Goal: Check status: Check status

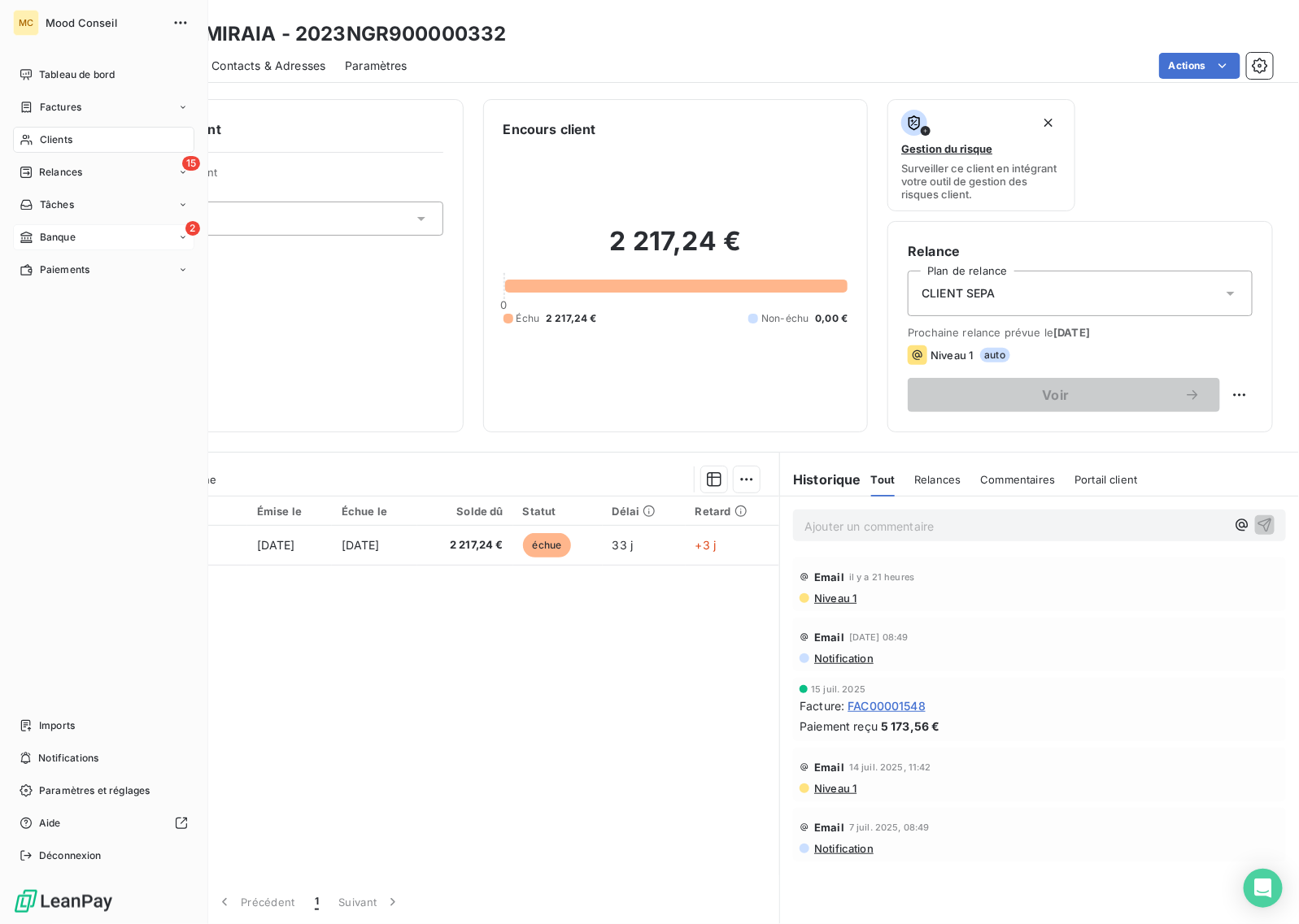
click at [31, 233] on icon at bounding box center [26, 237] width 14 height 13
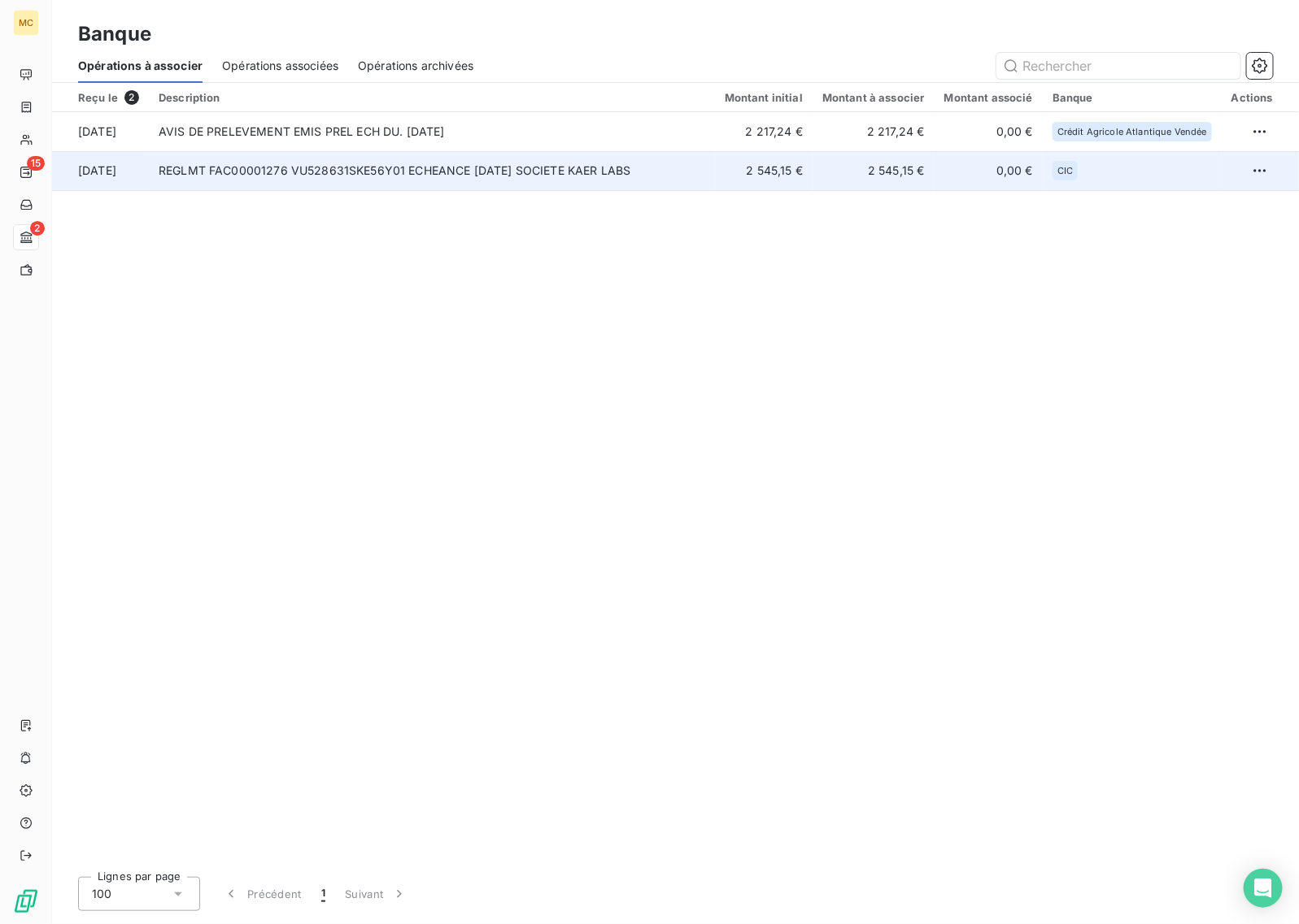
click at [675, 176] on td "REGLMT FAC00001276 VU528631SKE56Y01 ECHEANCE OCTOBRE 25 SOCIETE KAER LABS" at bounding box center [432, 171] width 566 height 39
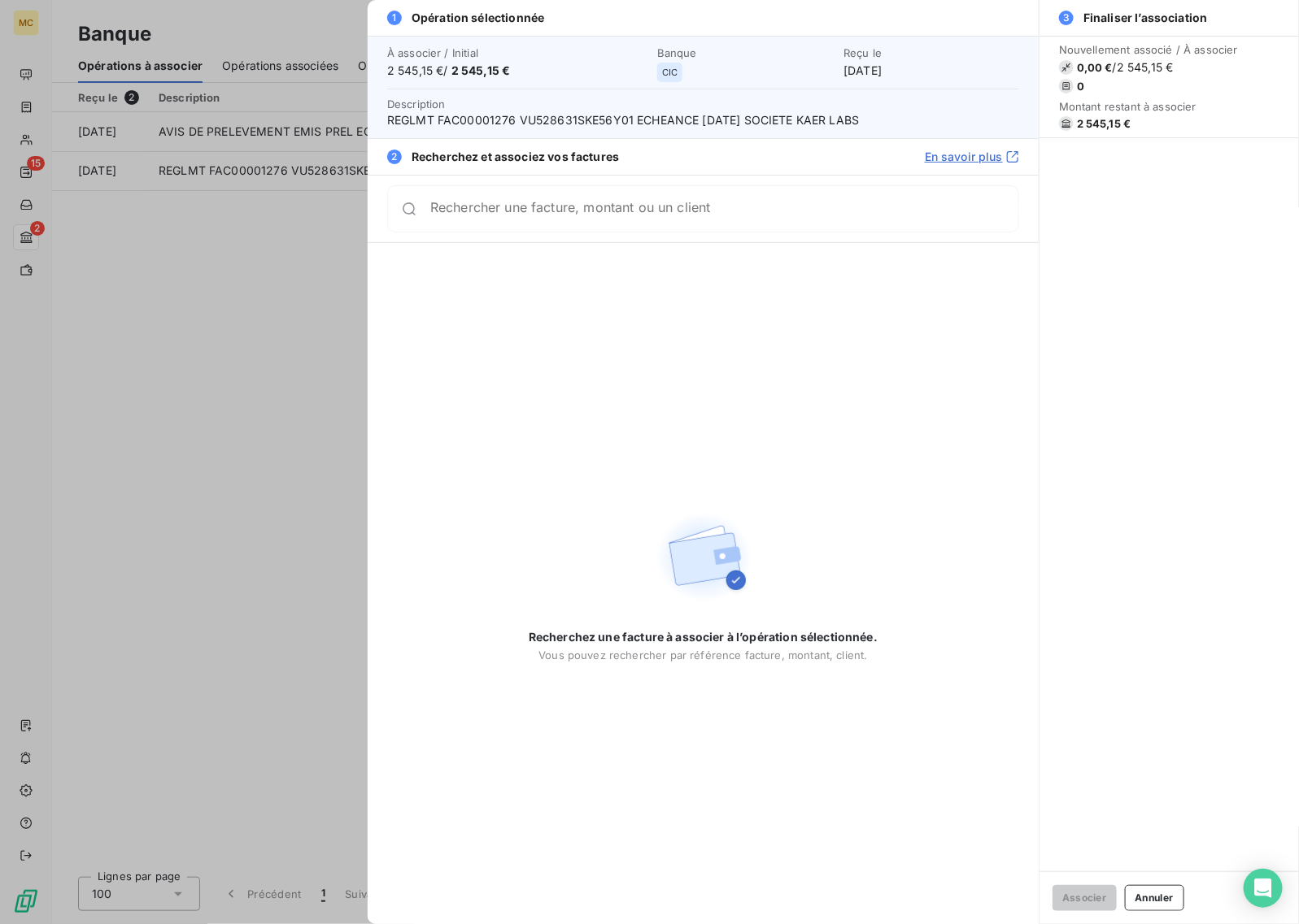
click at [658, 205] on div "Rechercher une facture, montant ou un client" at bounding box center [724, 209] width 588 height 16
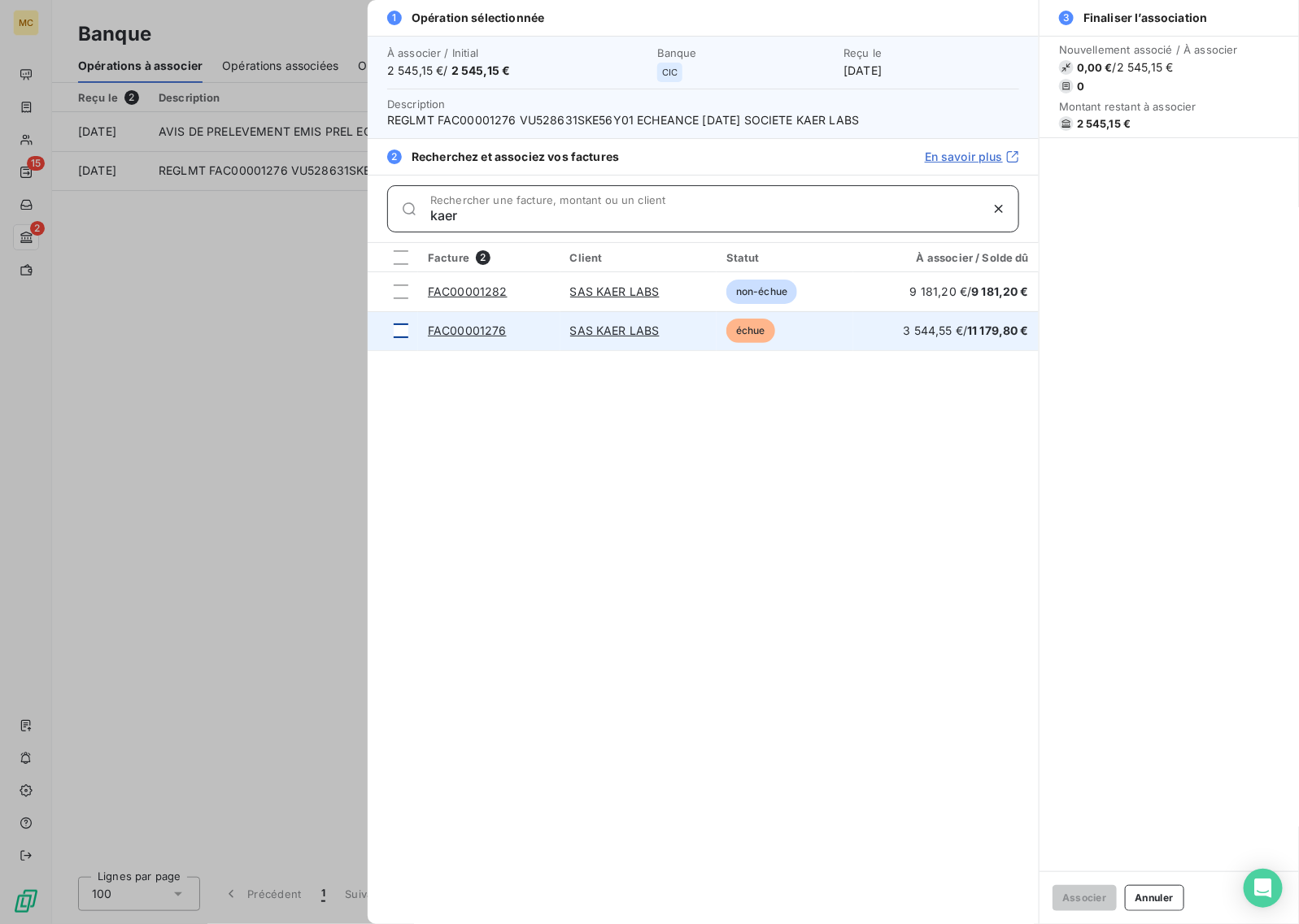
type input "kaer"
click at [394, 324] on div at bounding box center [401, 331] width 15 height 15
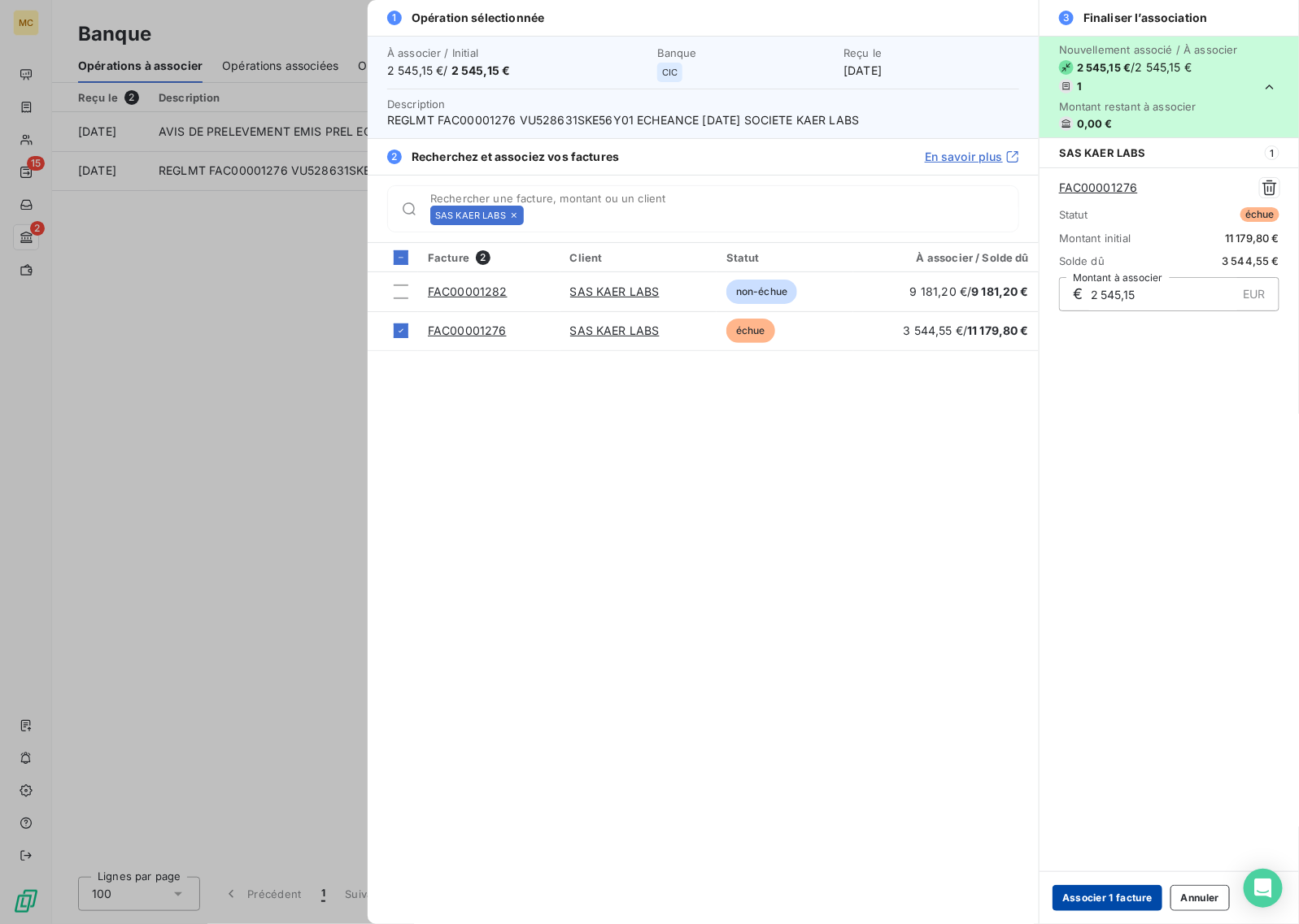
click at [1098, 899] on button "Associer 1 facture" at bounding box center [1108, 899] width 110 height 26
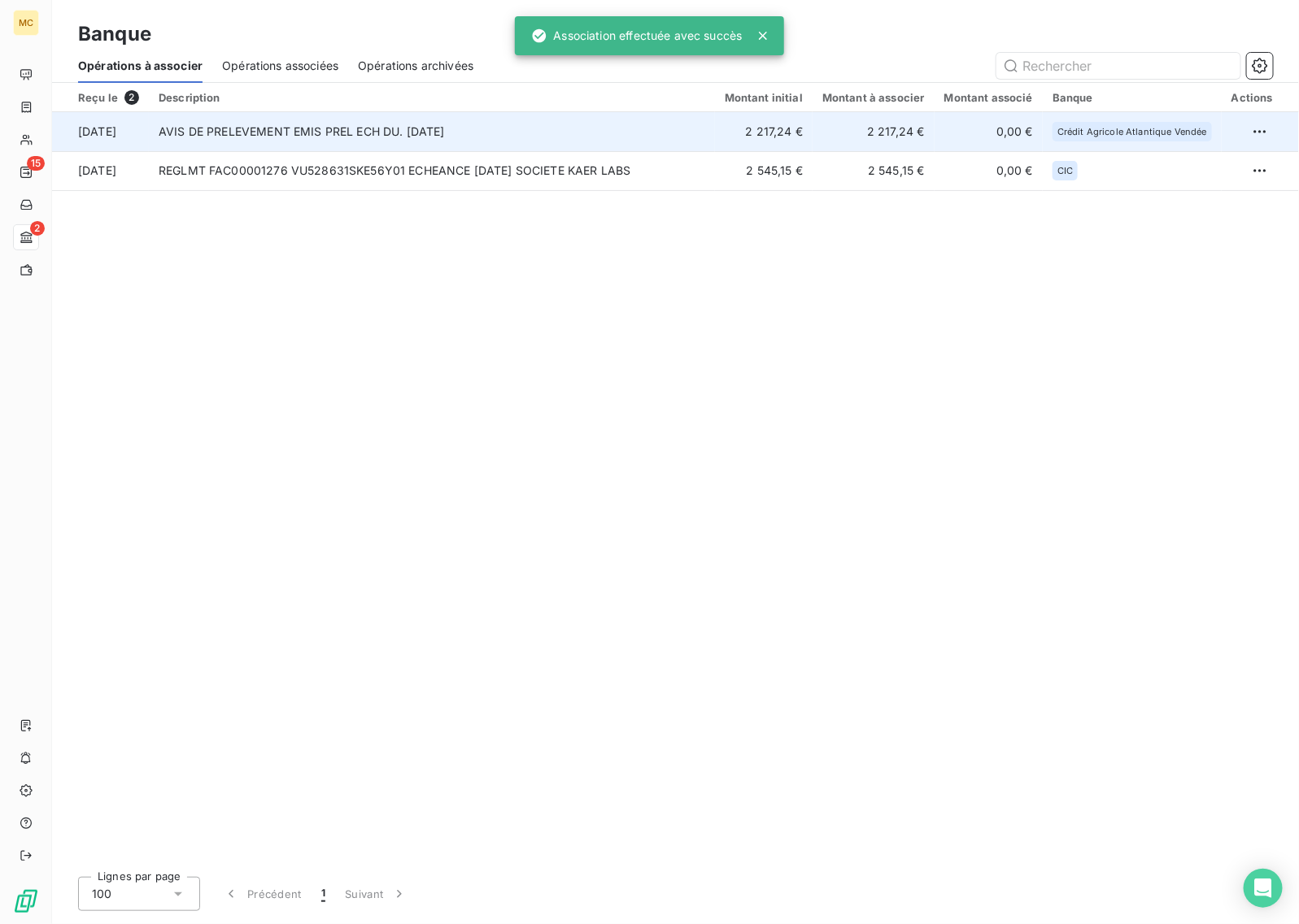
click at [447, 138] on td "AVIS DE PRELEVEMENT EMIS PREL ECH DU. 13/10/25" at bounding box center [432, 132] width 566 height 39
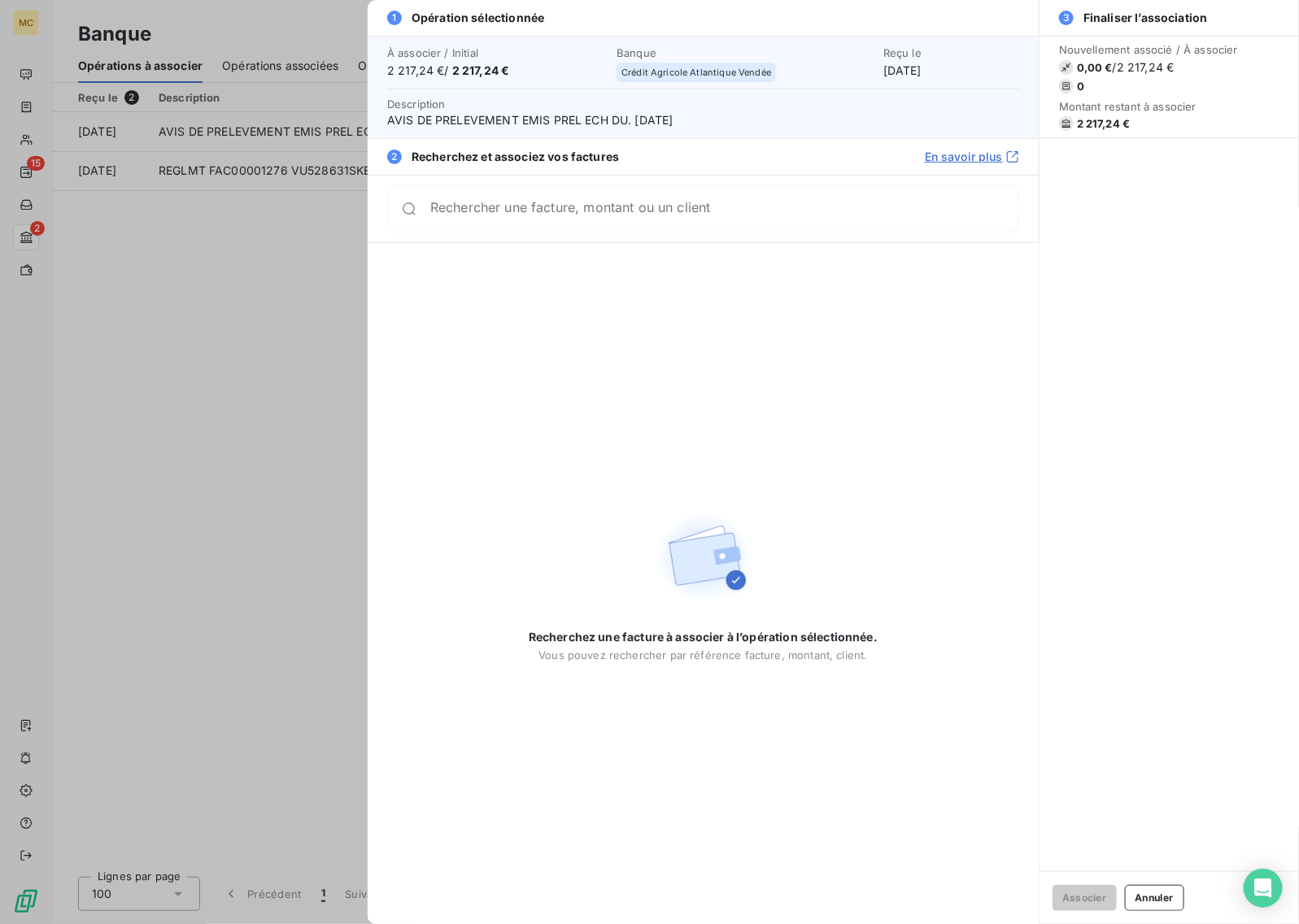
click at [541, 229] on div "Rechercher une facture, montant ou un client" at bounding box center [703, 209] width 632 height 47
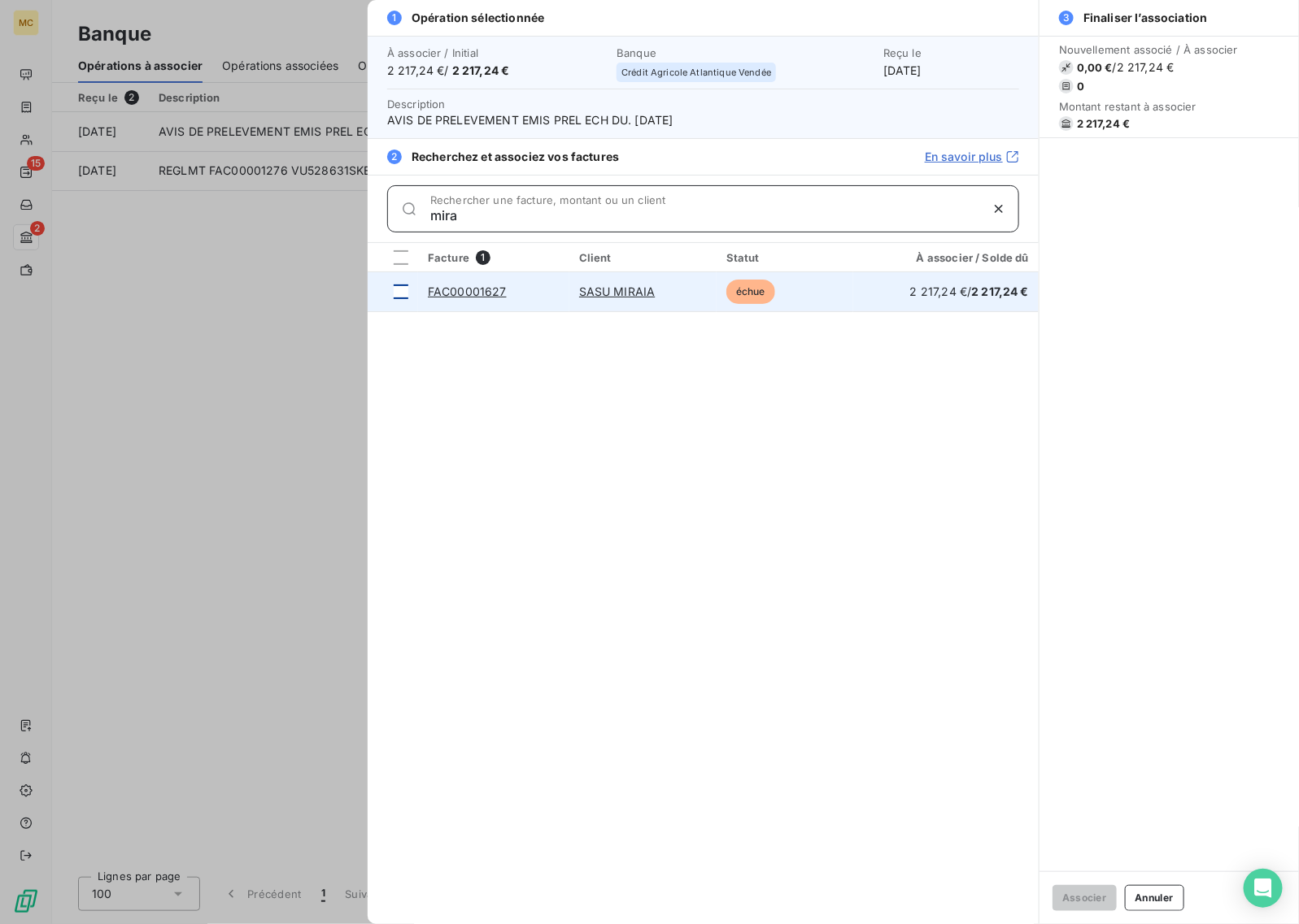
type input "mira"
click at [403, 298] on div at bounding box center [401, 292] width 15 height 15
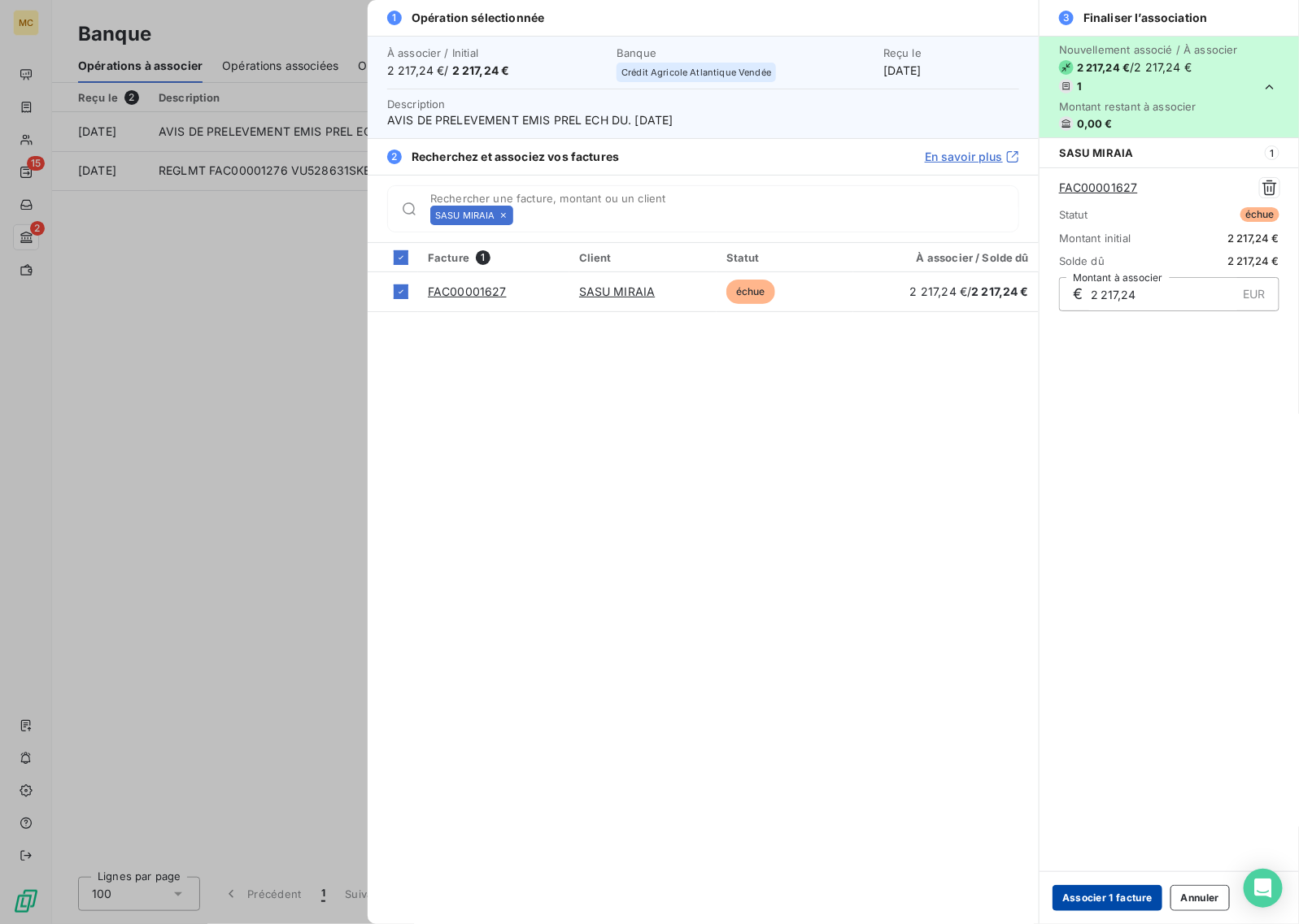
click at [1084, 900] on button "Associer 1 facture" at bounding box center [1108, 899] width 110 height 26
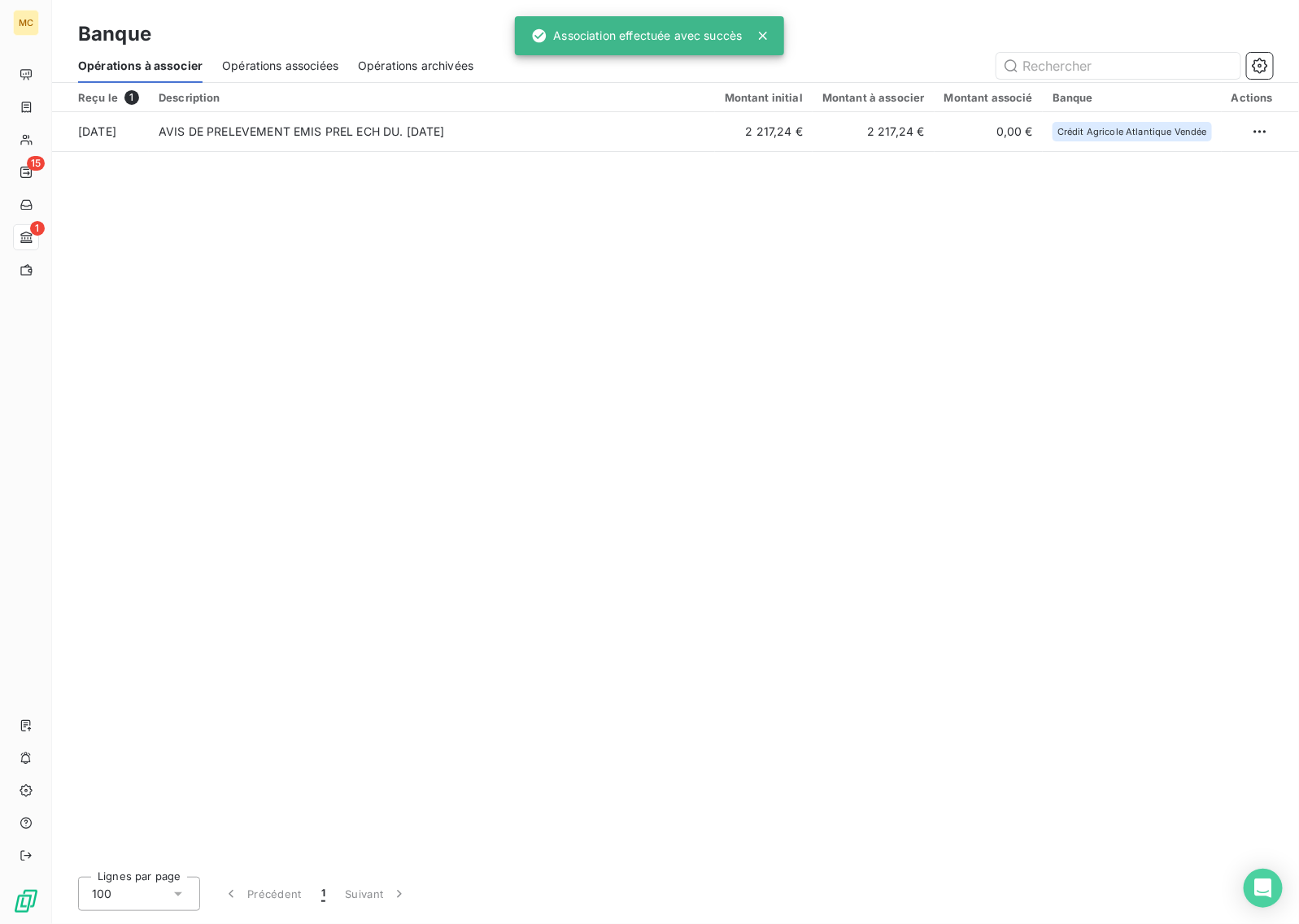
click at [623, 416] on div "Reçu le 1 Description Montant initial Montant à associer Montant associé Banque…" at bounding box center [676, 473] width 1247 height 781
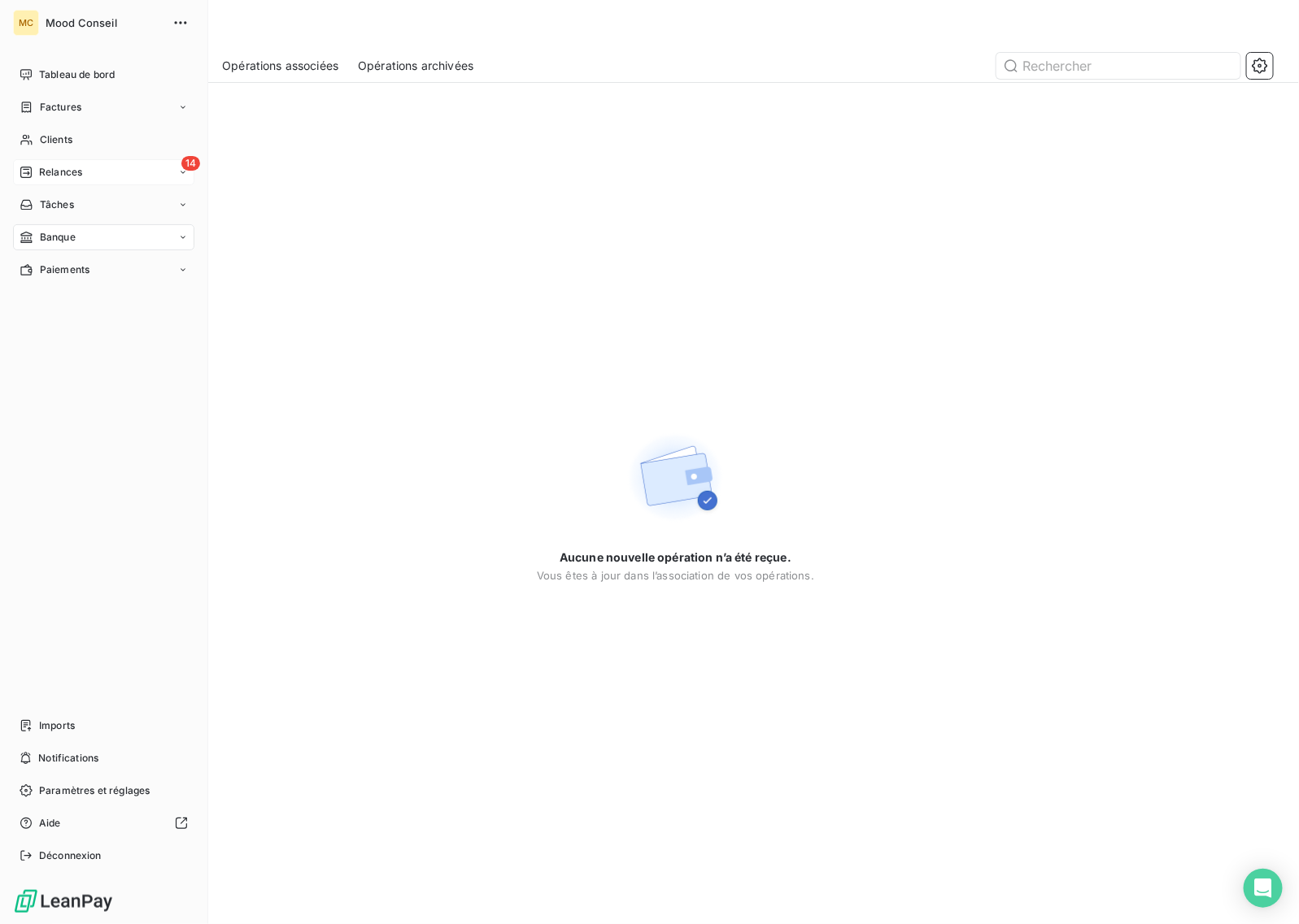
click at [65, 171] on span "Relances" at bounding box center [61, 173] width 43 height 15
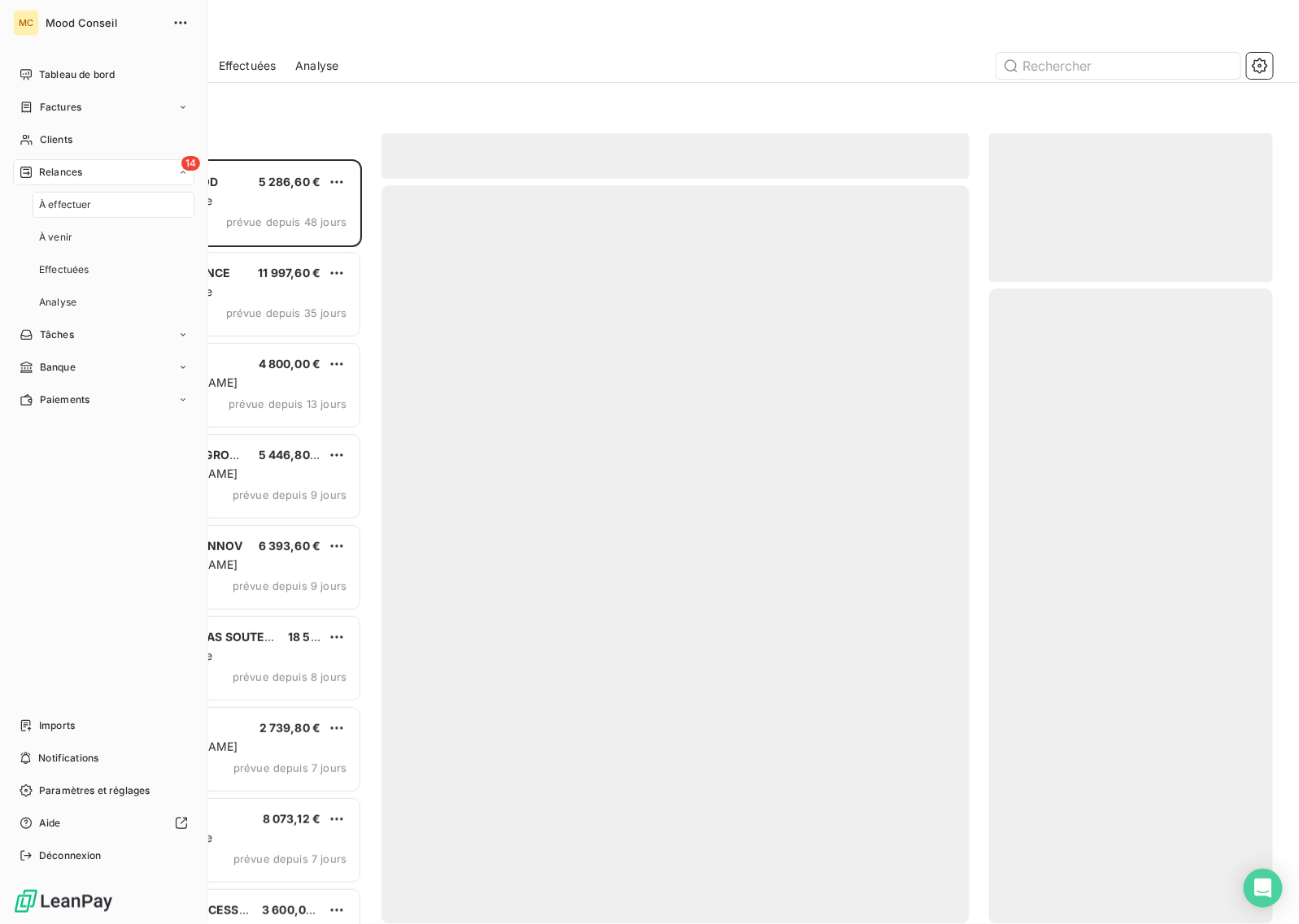
scroll to position [751, 268]
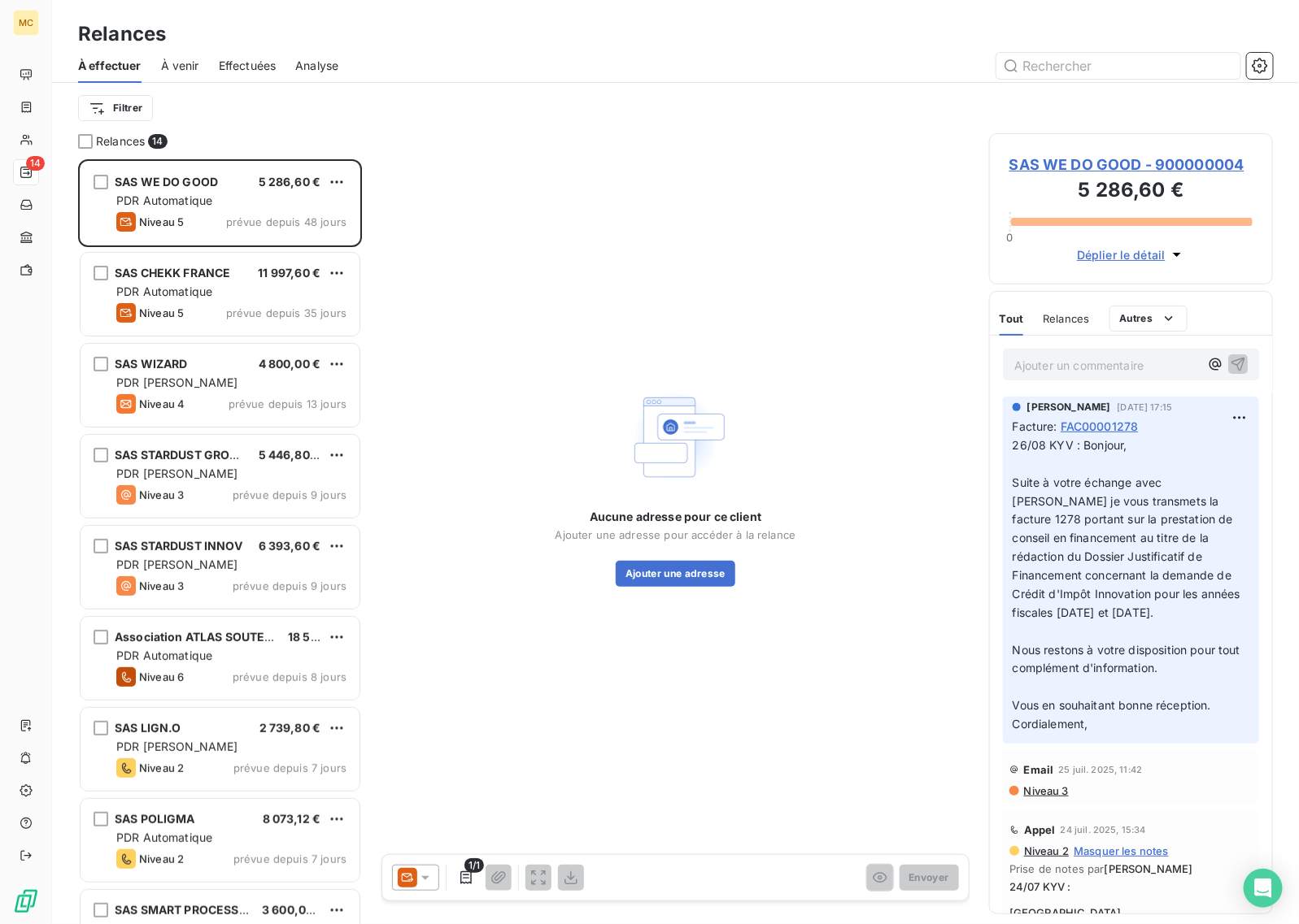
click at [486, 70] on div at bounding box center [815, 66] width 915 height 26
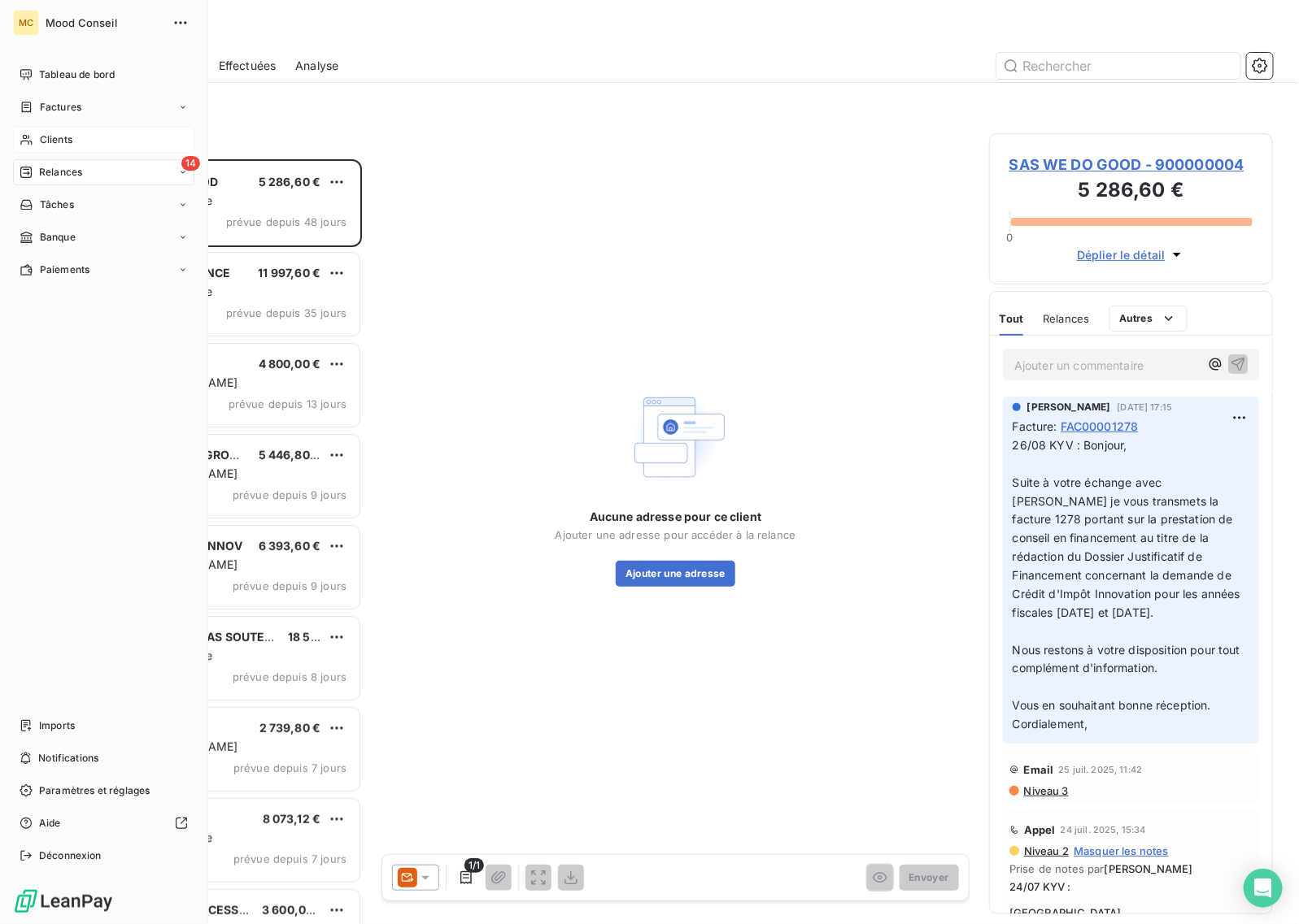
click at [47, 137] on span "Clients" at bounding box center [56, 140] width 33 height 15
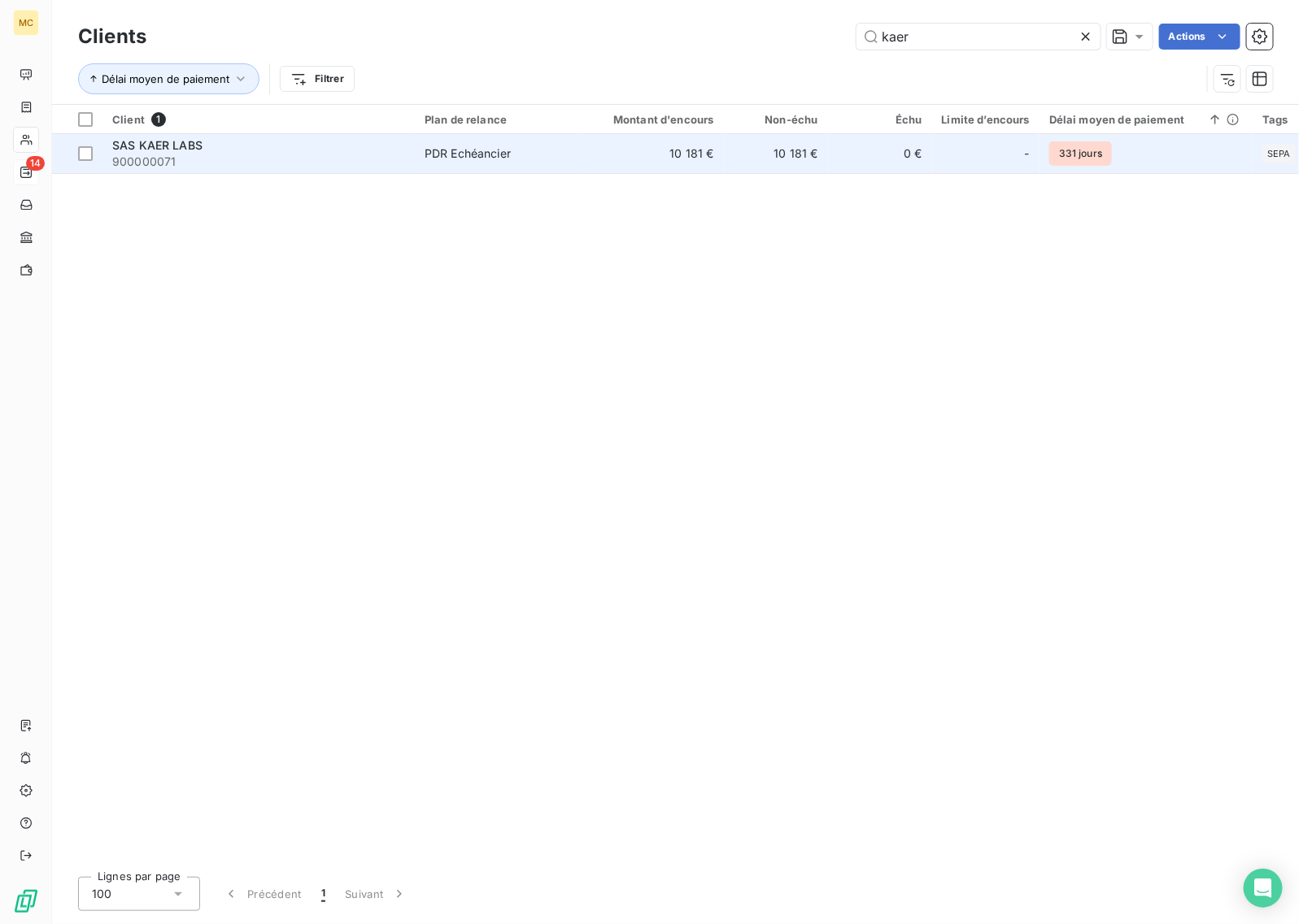
type input "kaer"
click at [795, 160] on td "10 181 €" at bounding box center [775, 154] width 104 height 39
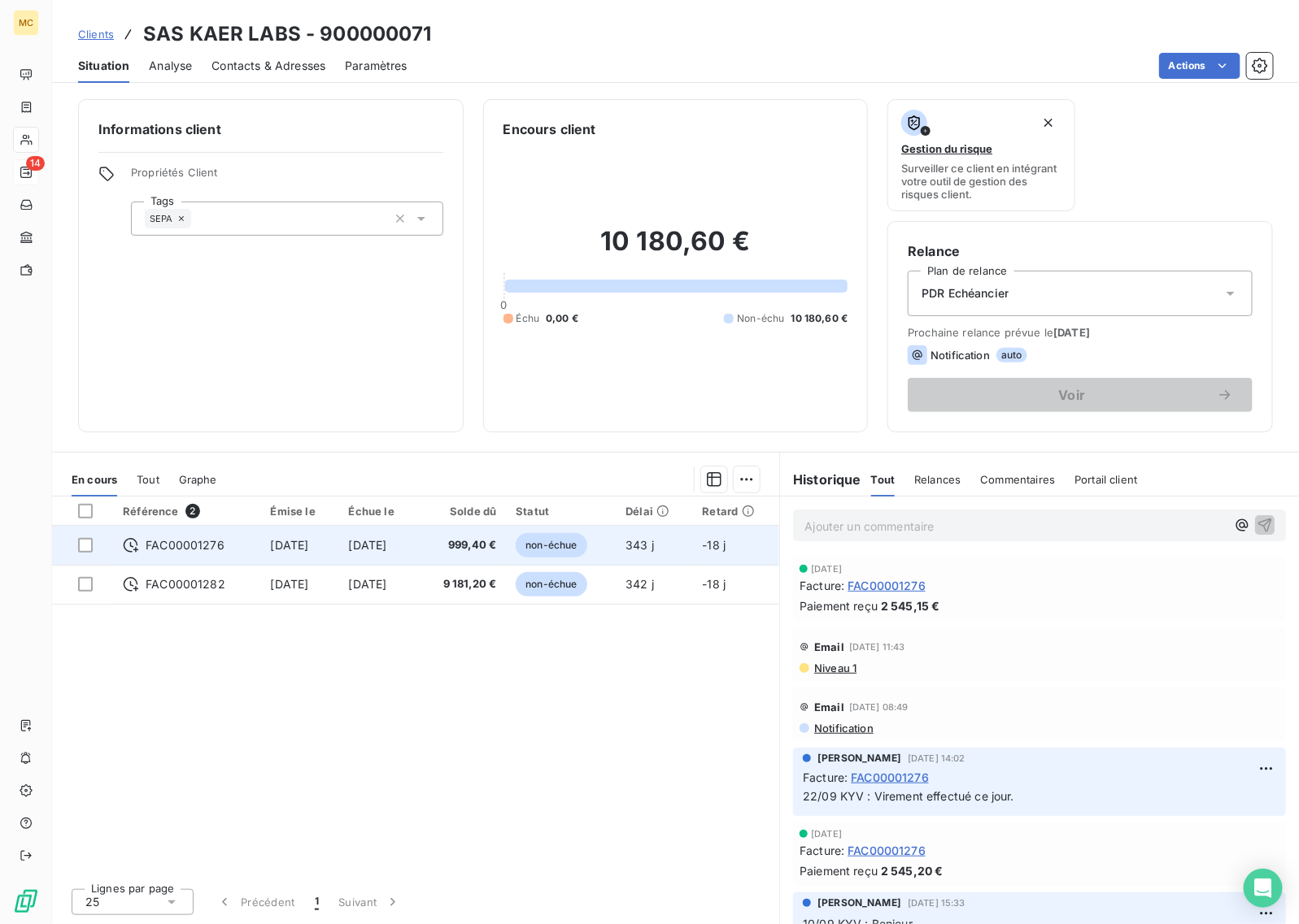
click at [481, 537] on span "999,40 €" at bounding box center [462, 545] width 70 height 16
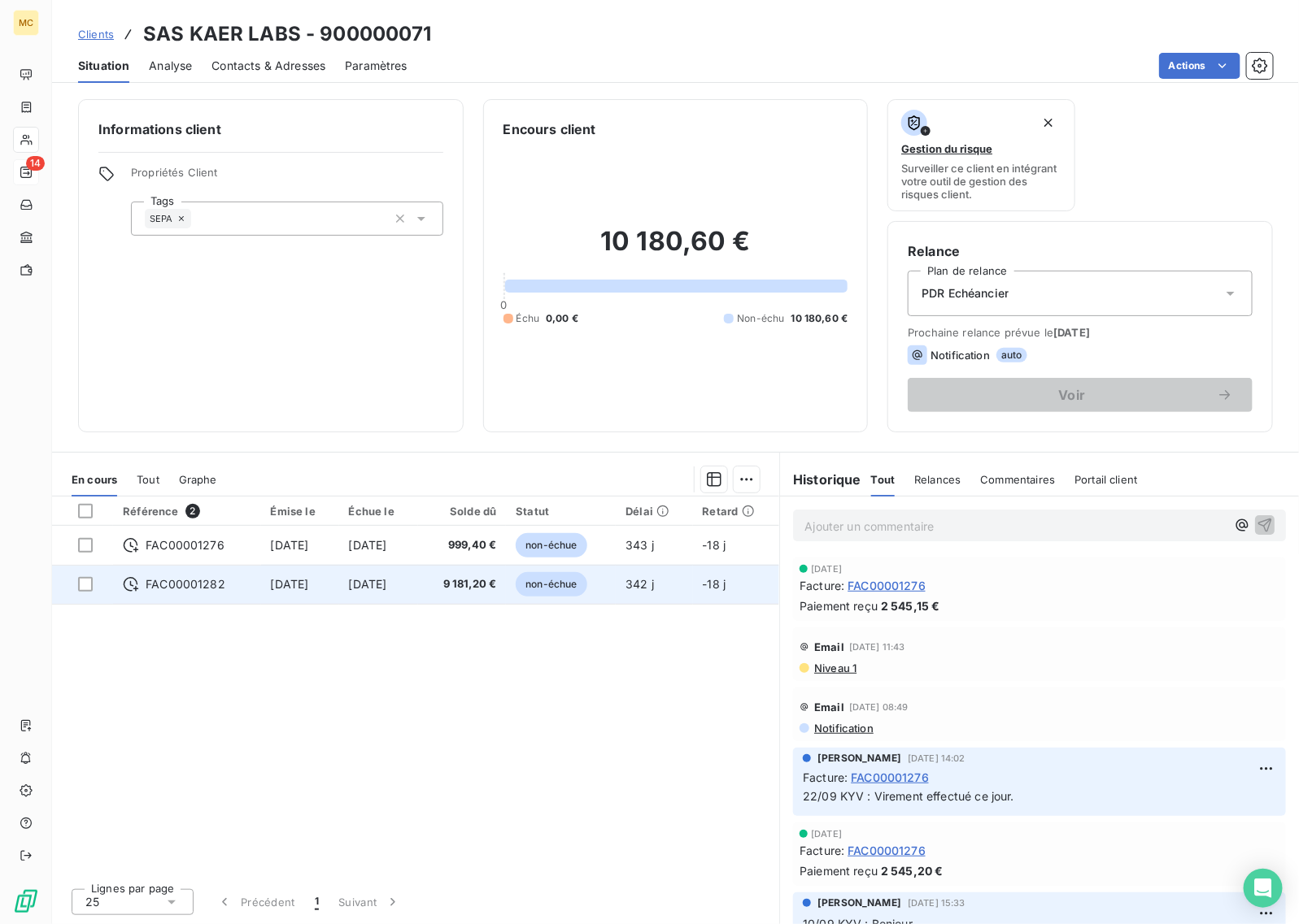
click at [460, 574] on td "9 181,20 €" at bounding box center [462, 585] width 88 height 39
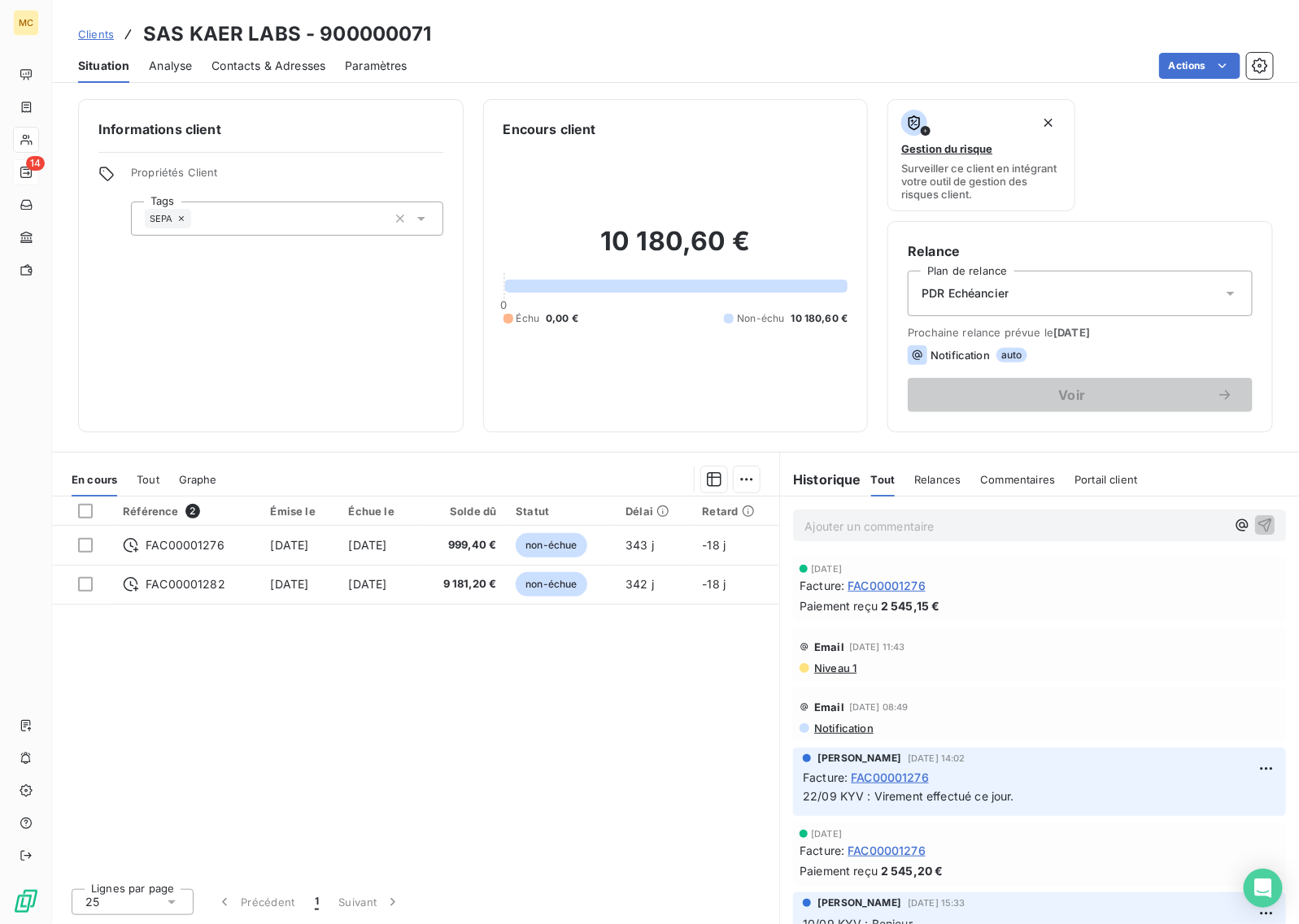
click at [491, 688] on div "Référence 2 Émise le Échue le Solde dû Statut Délai Retard FAC00001276 [DATE] […" at bounding box center [416, 685] width 727 height 379
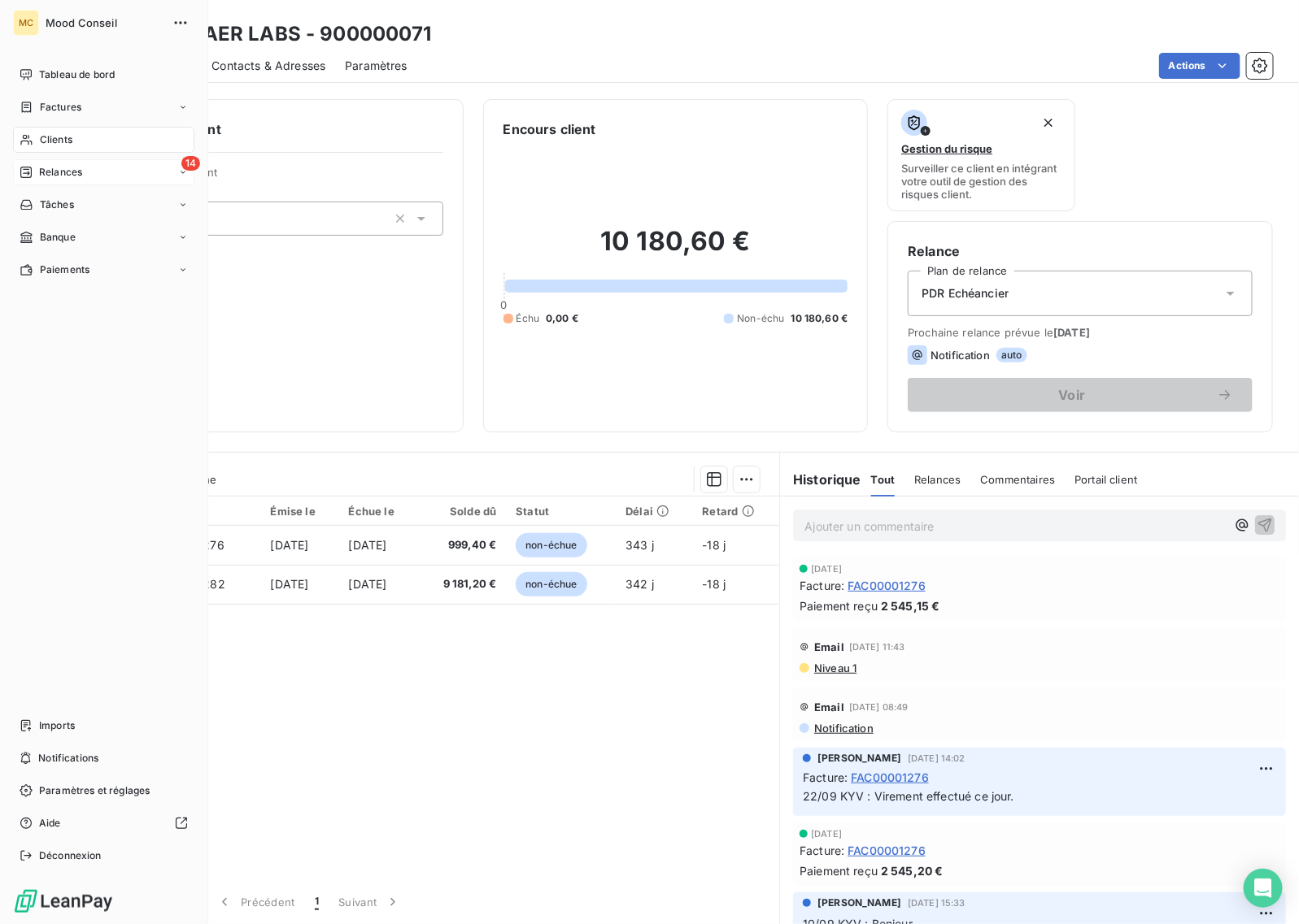
click at [49, 164] on div "14 Relances" at bounding box center [104, 173] width 182 height 26
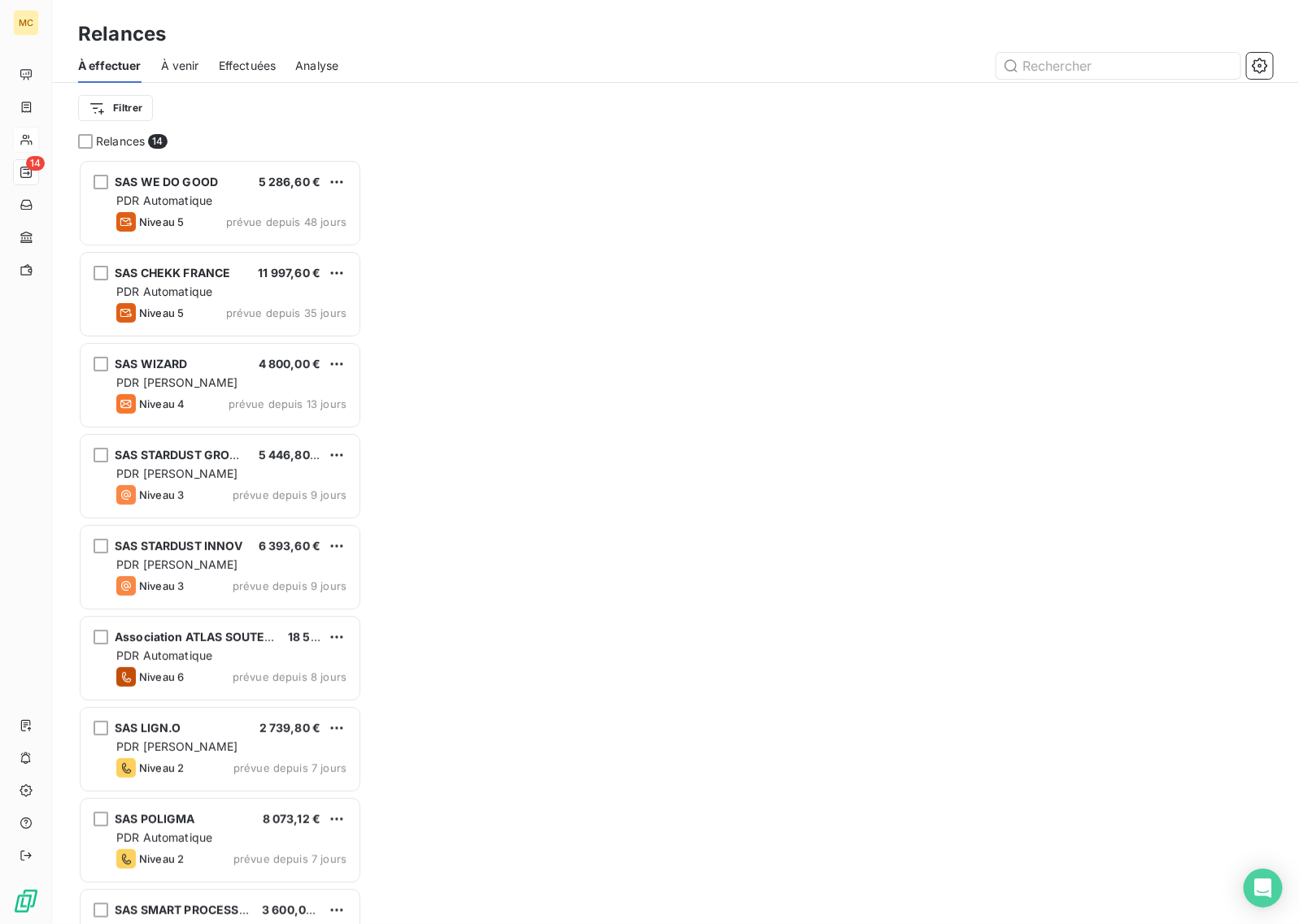
scroll to position [751, 268]
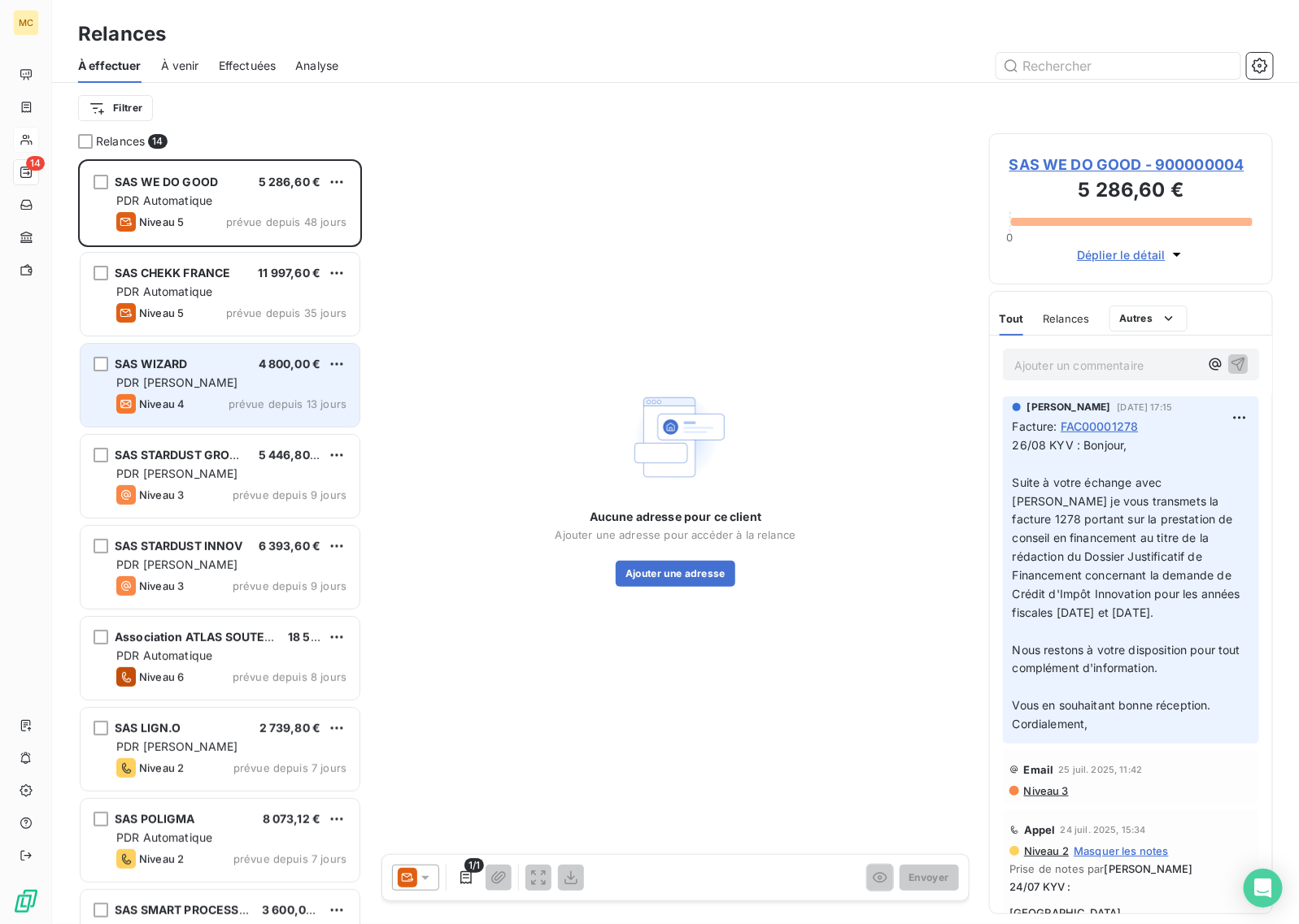
click at [230, 399] on span "prévue depuis 13 jours" at bounding box center [287, 404] width 118 height 13
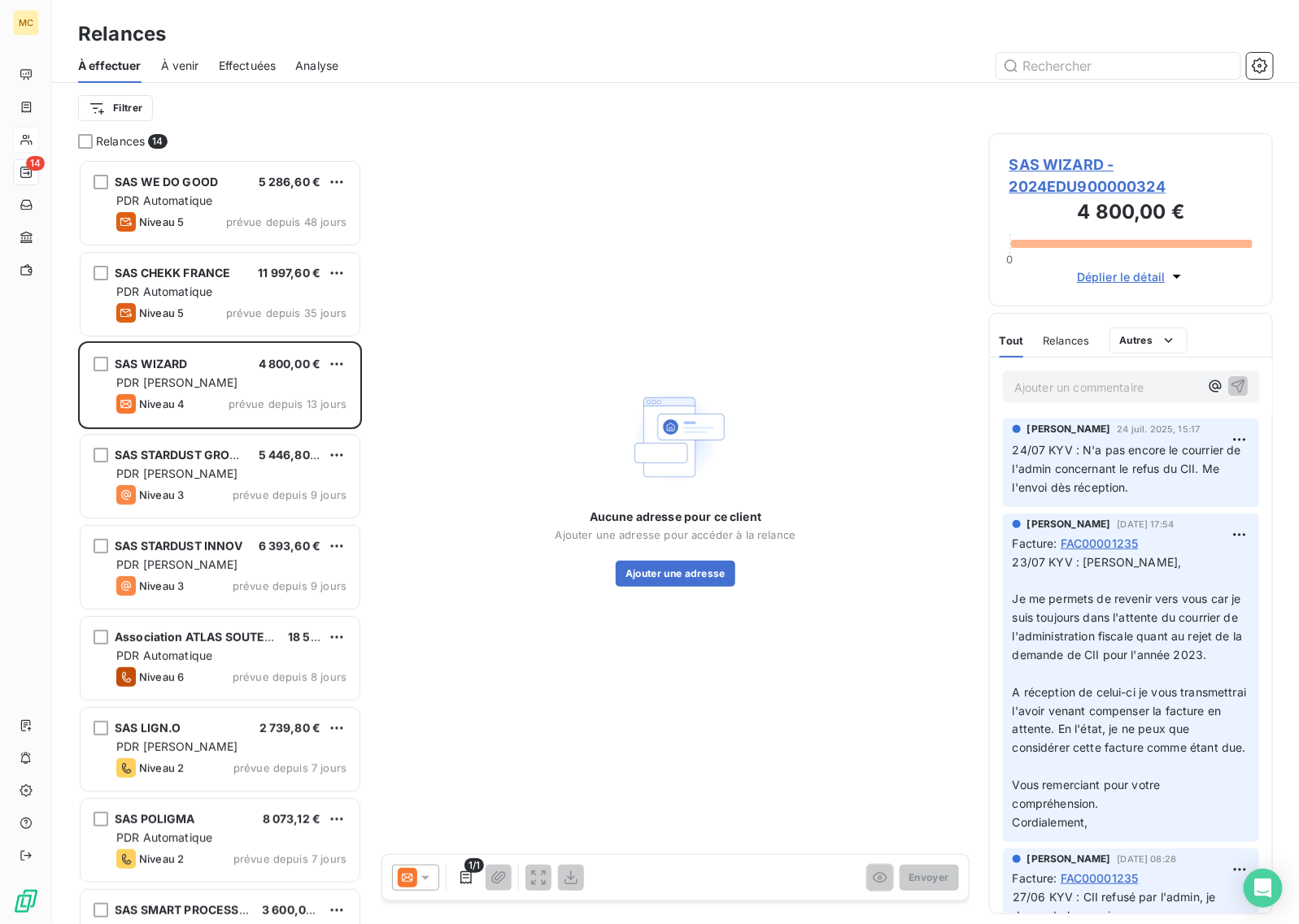
click at [1063, 165] on span "SAS WIZARD - 2024EDU900000324" at bounding box center [1130, 176] width 243 height 44
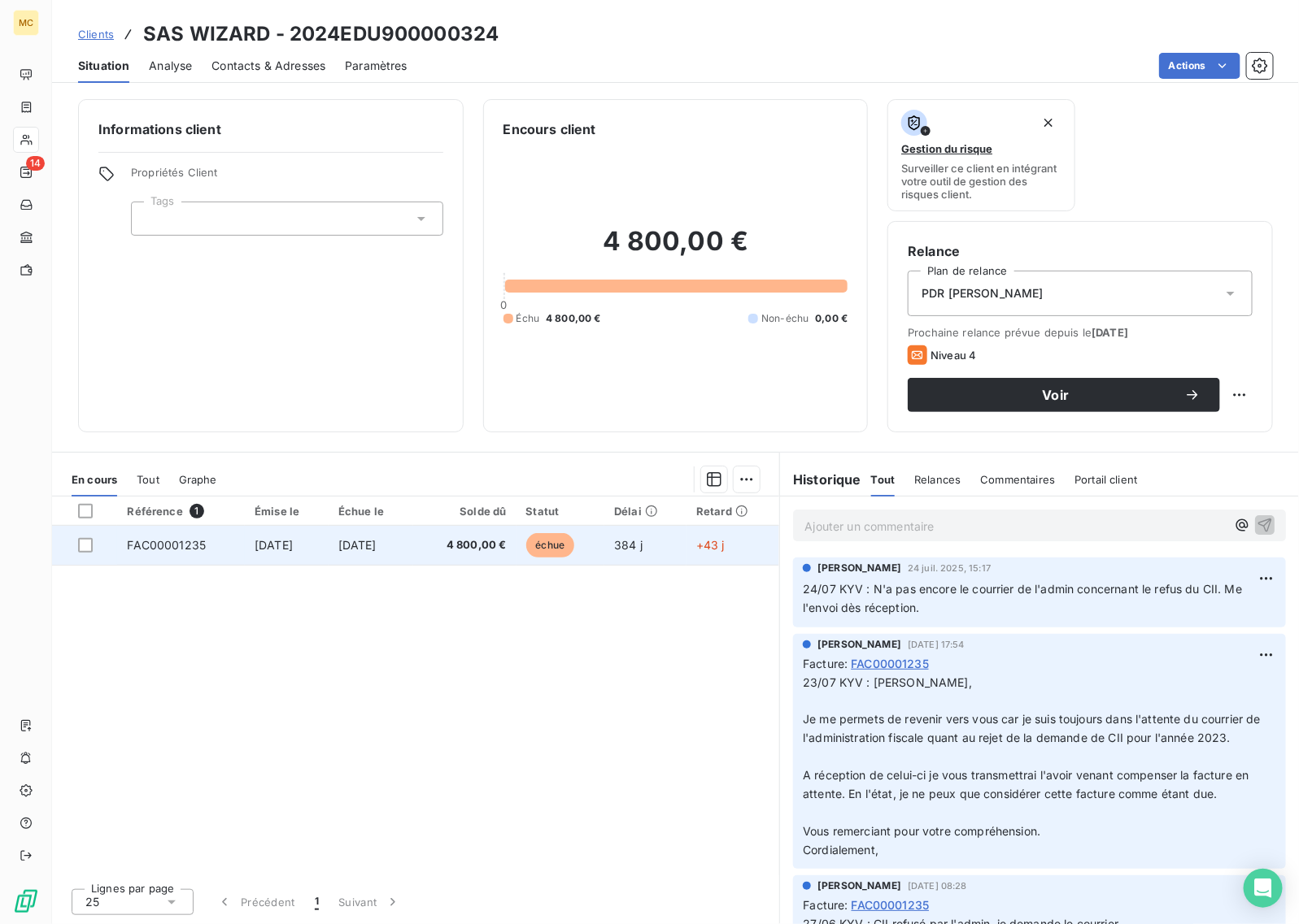
click at [367, 545] on span "[DATE]" at bounding box center [357, 545] width 38 height 14
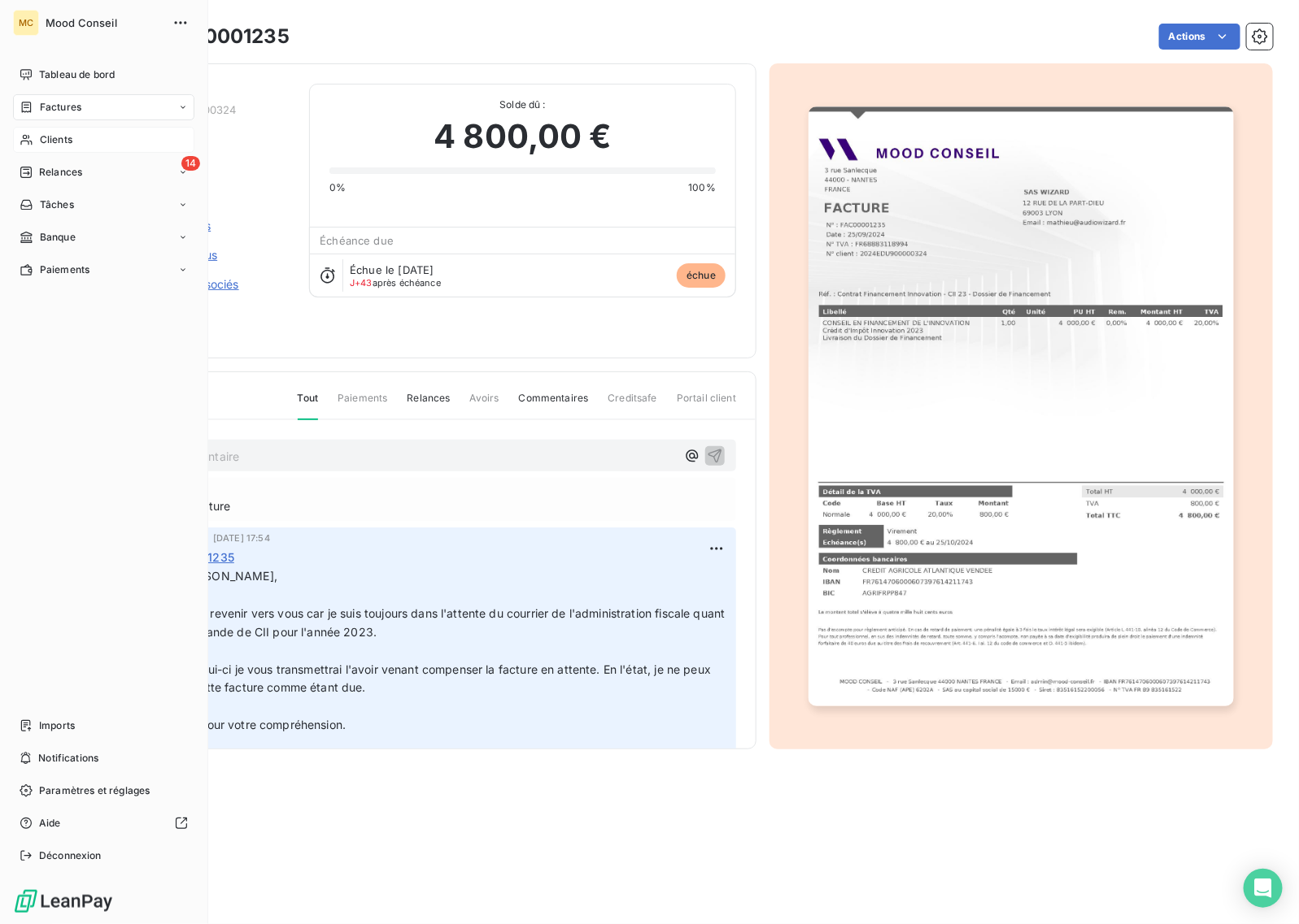
click at [34, 172] on div "Relances" at bounding box center [51, 173] width 63 height 15
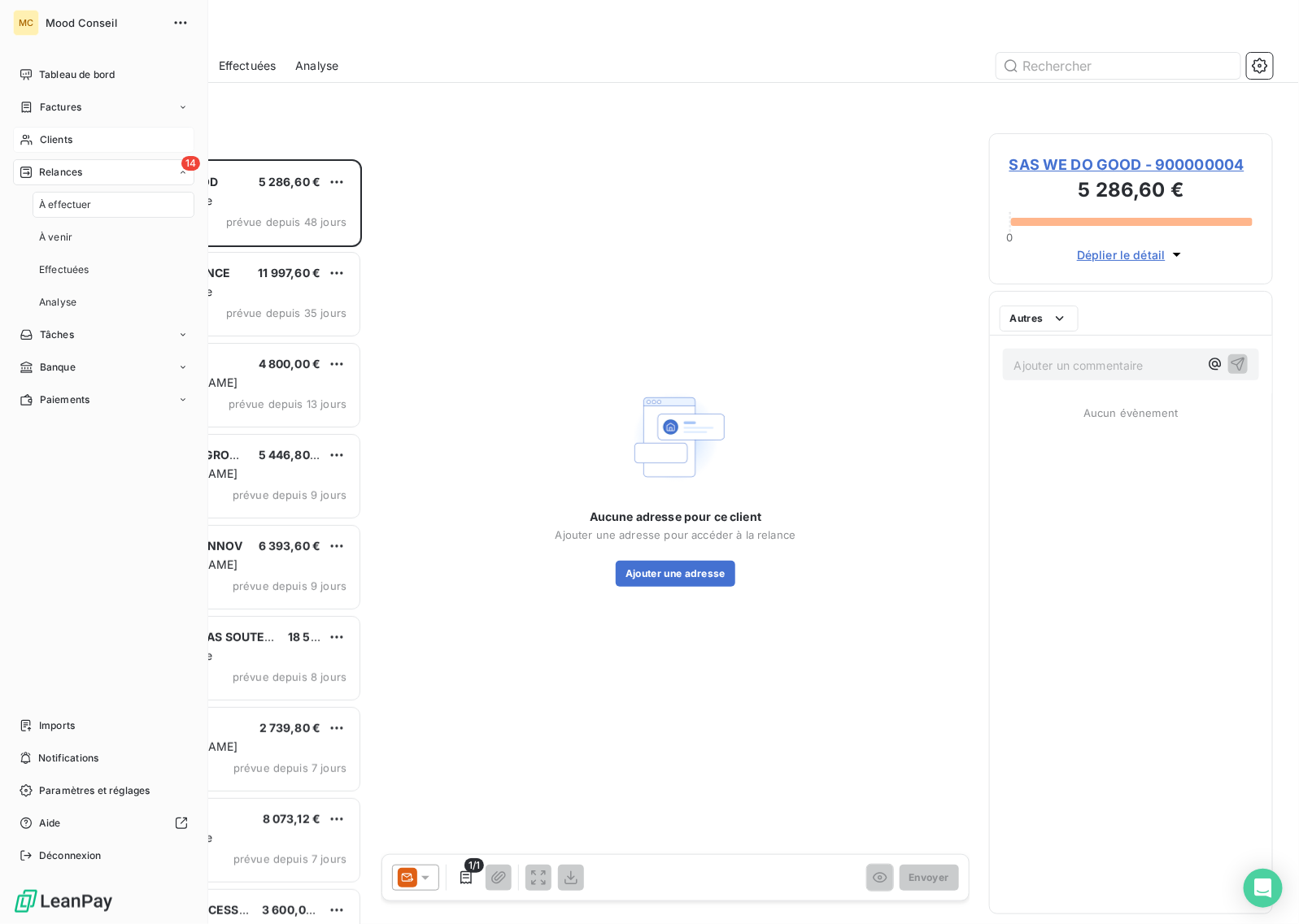
scroll to position [751, 268]
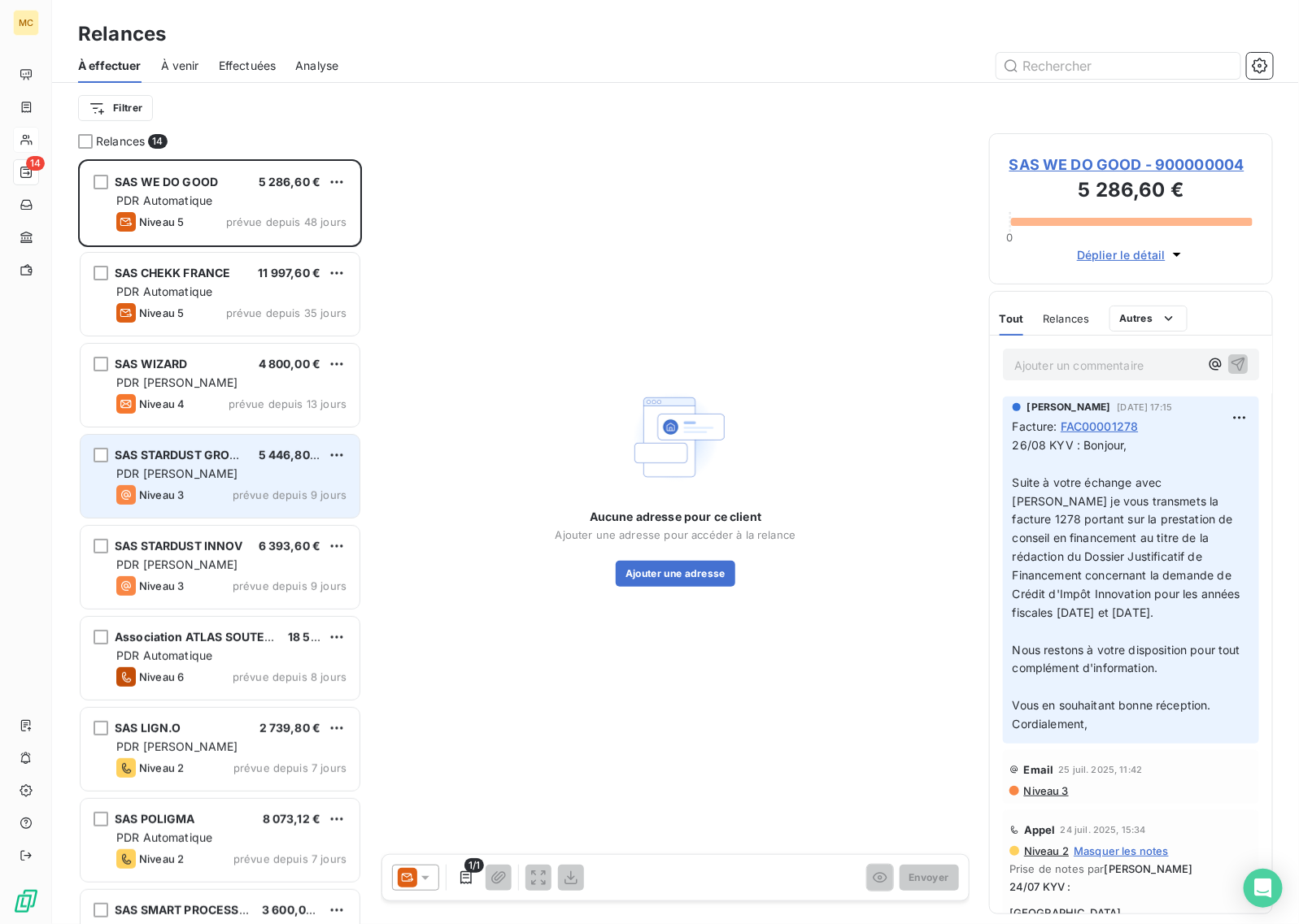
click at [232, 487] on div "Niveau 3 prévue depuis 9 jours" at bounding box center [231, 496] width 230 height 20
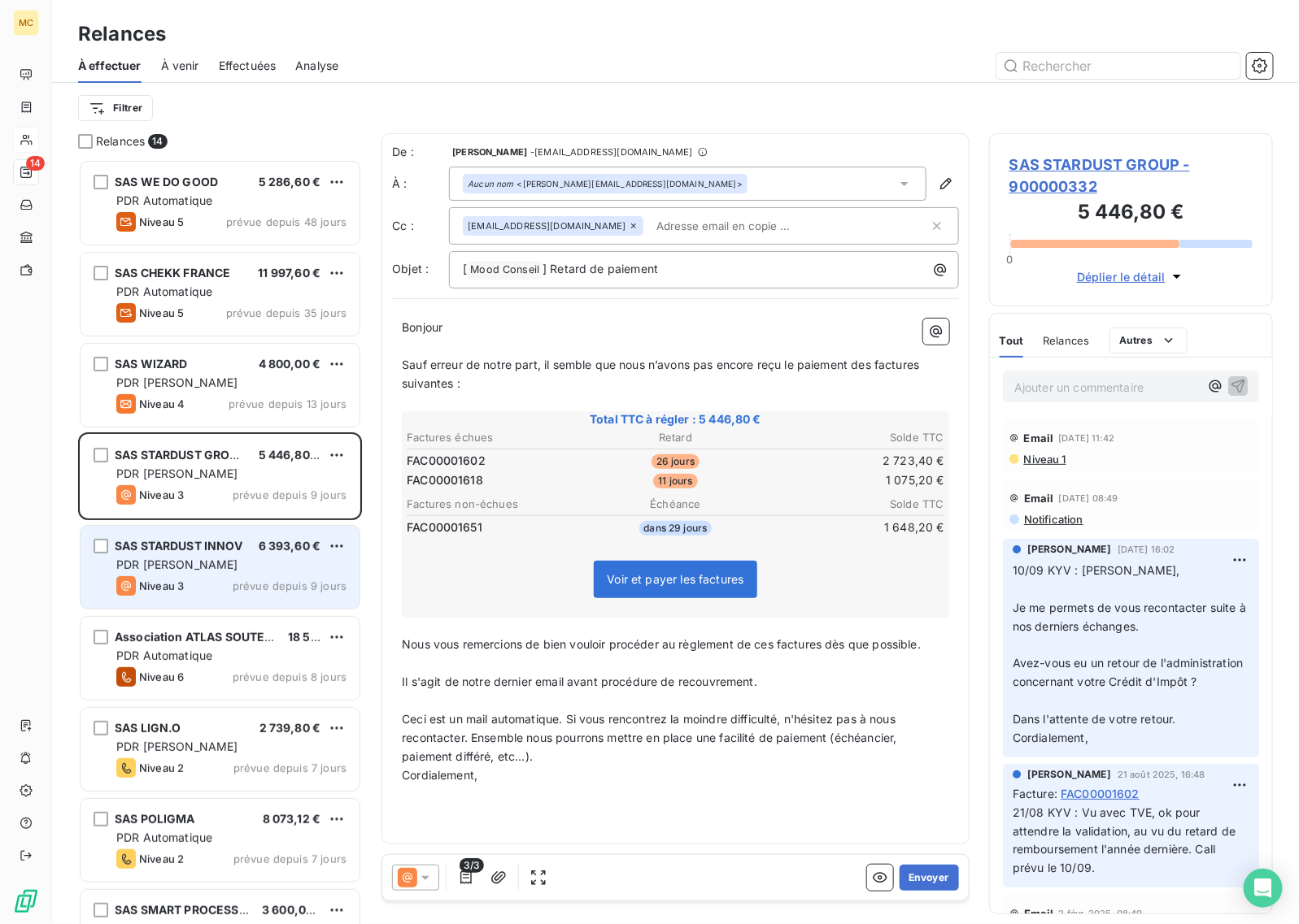
click at [226, 562] on div "PDR [PERSON_NAME]" at bounding box center [231, 565] width 230 height 16
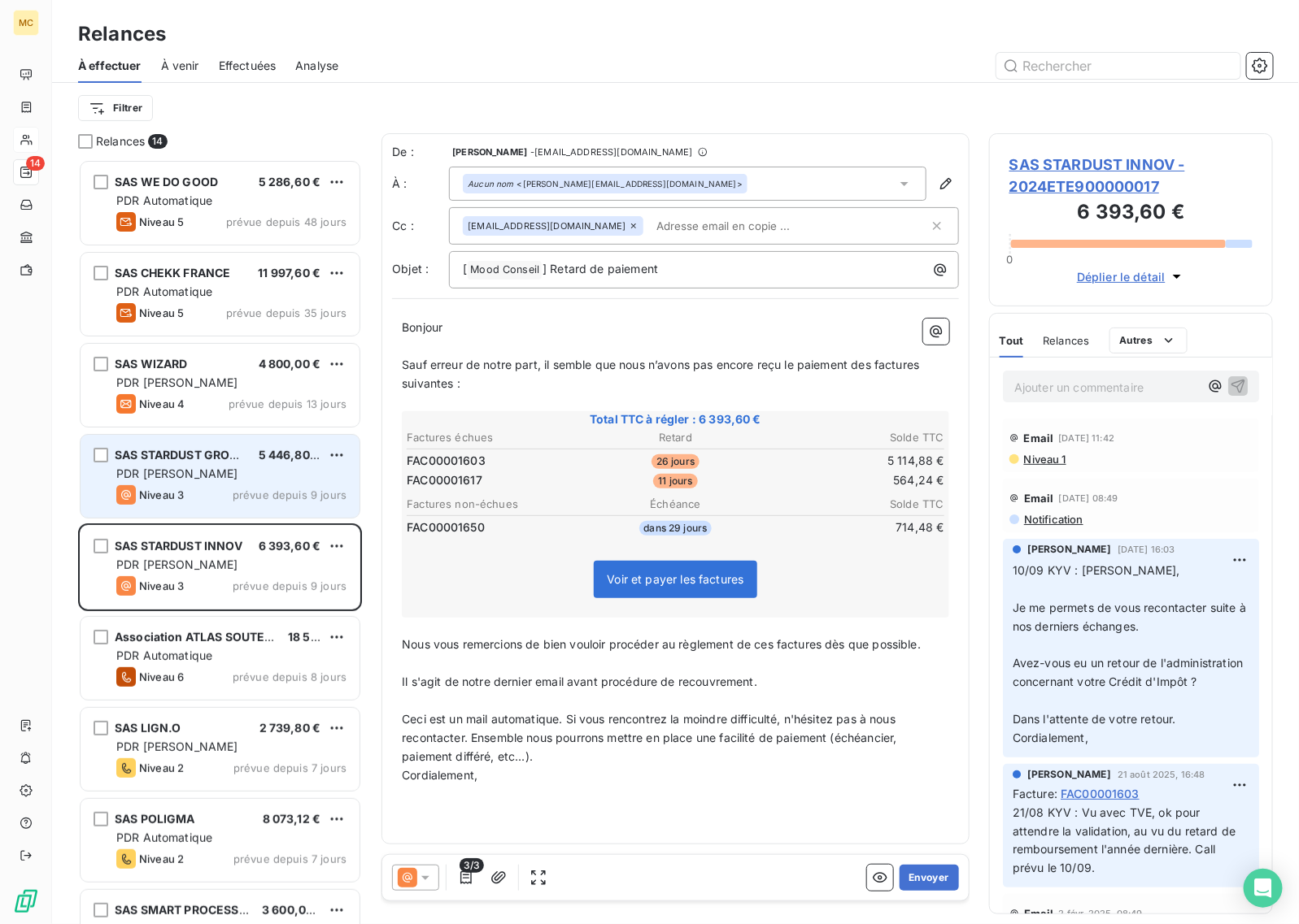
click at [267, 476] on div "PDR [PERSON_NAME]" at bounding box center [231, 474] width 230 height 16
